Goal: Task Accomplishment & Management: Manage account settings

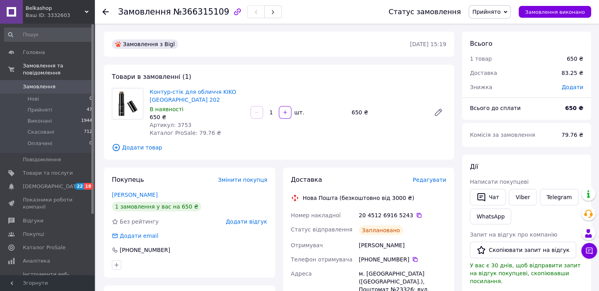
click at [68, 83] on span "Замовлення" at bounding box center [48, 86] width 50 height 7
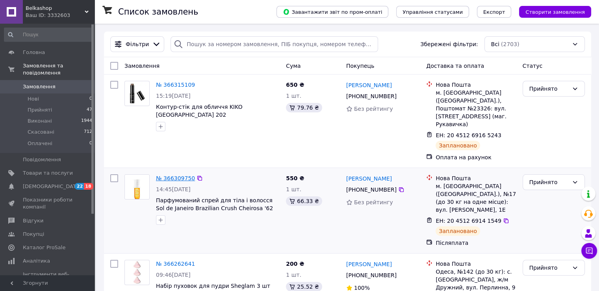
click at [181, 175] on link "№ 366309750" at bounding box center [175, 178] width 39 height 6
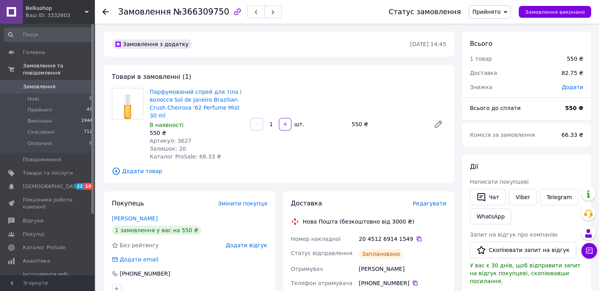
click at [50, 83] on span "Замовлення" at bounding box center [39, 86] width 33 height 7
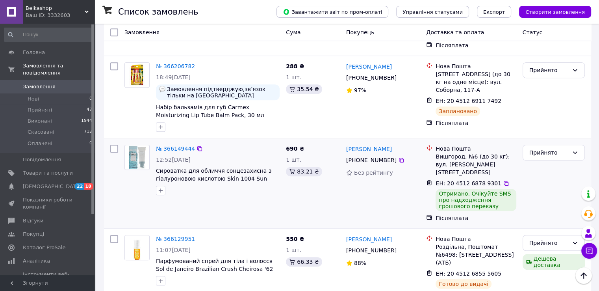
scroll to position [473, 0]
